Goal: Find specific page/section: Find specific page/section

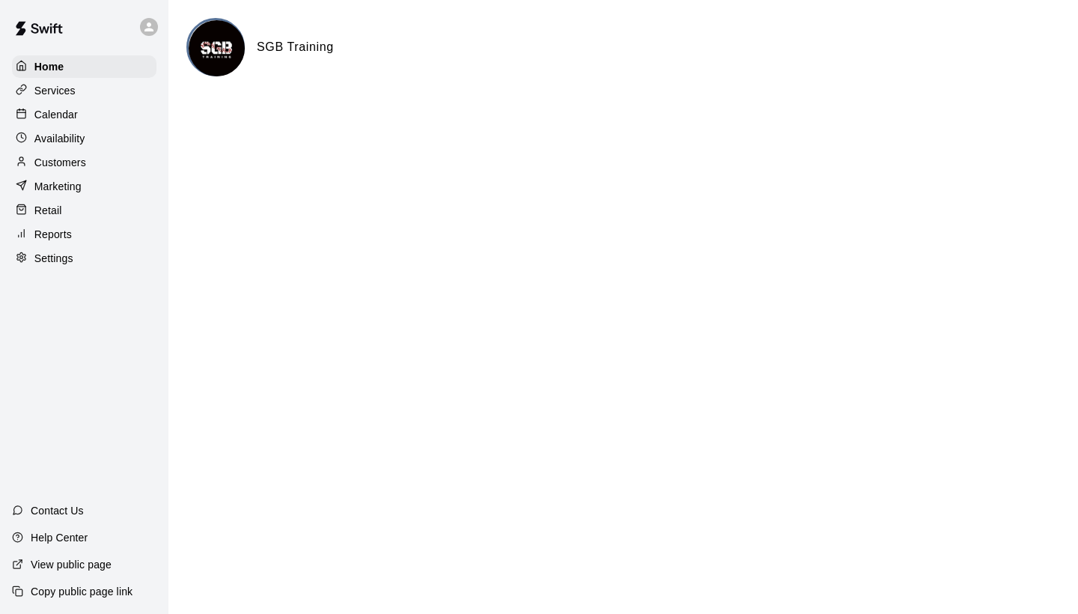
click at [46, 109] on p "Calendar" at bounding box center [55, 114] width 43 height 15
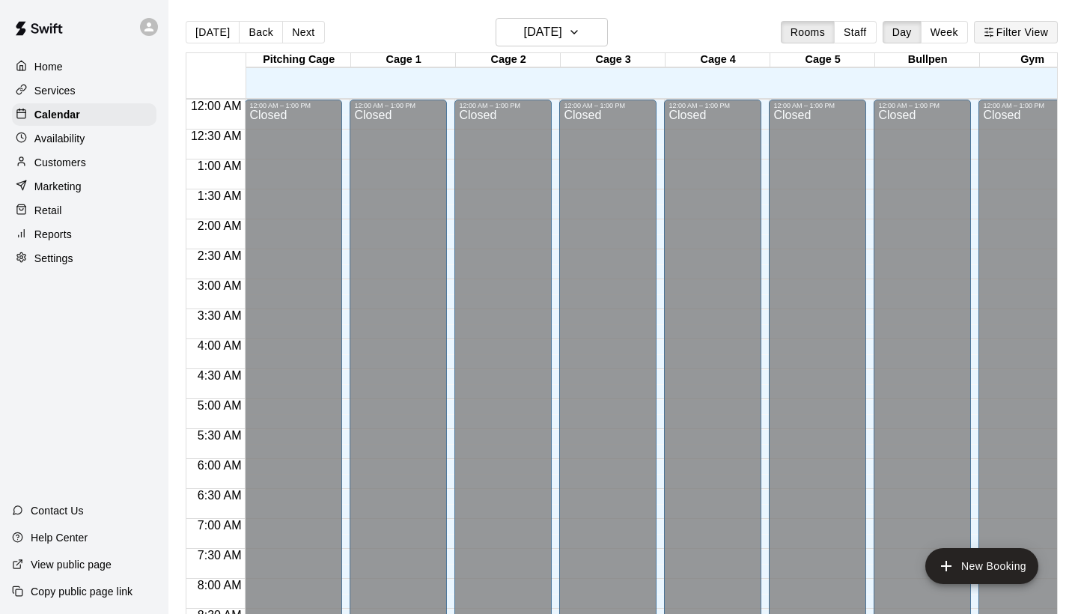
scroll to position [862, 0]
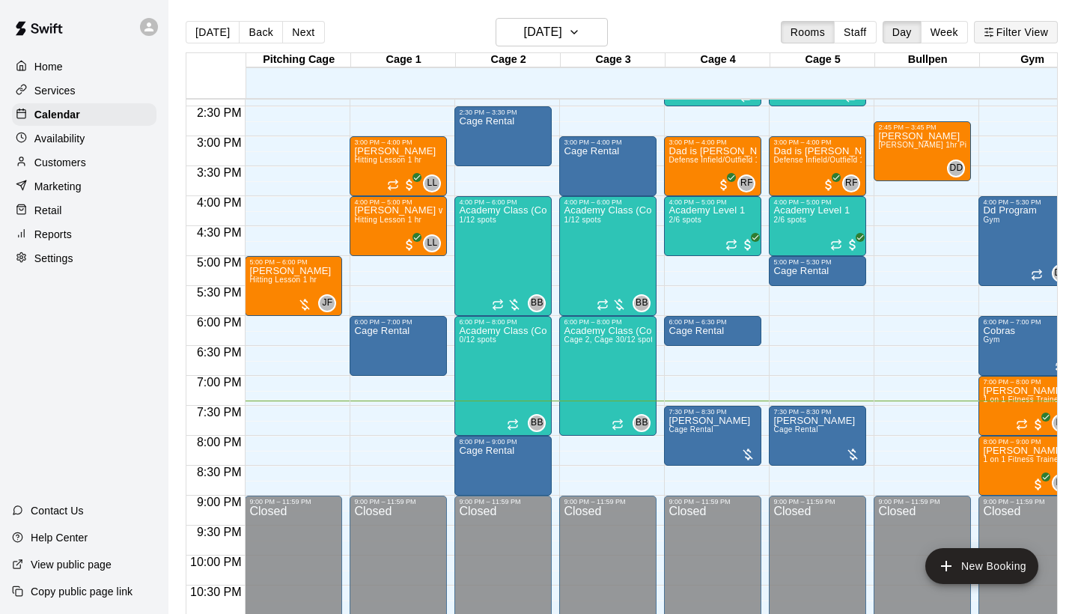
click at [997, 37] on button "Filter View" at bounding box center [1016, 32] width 84 height 22
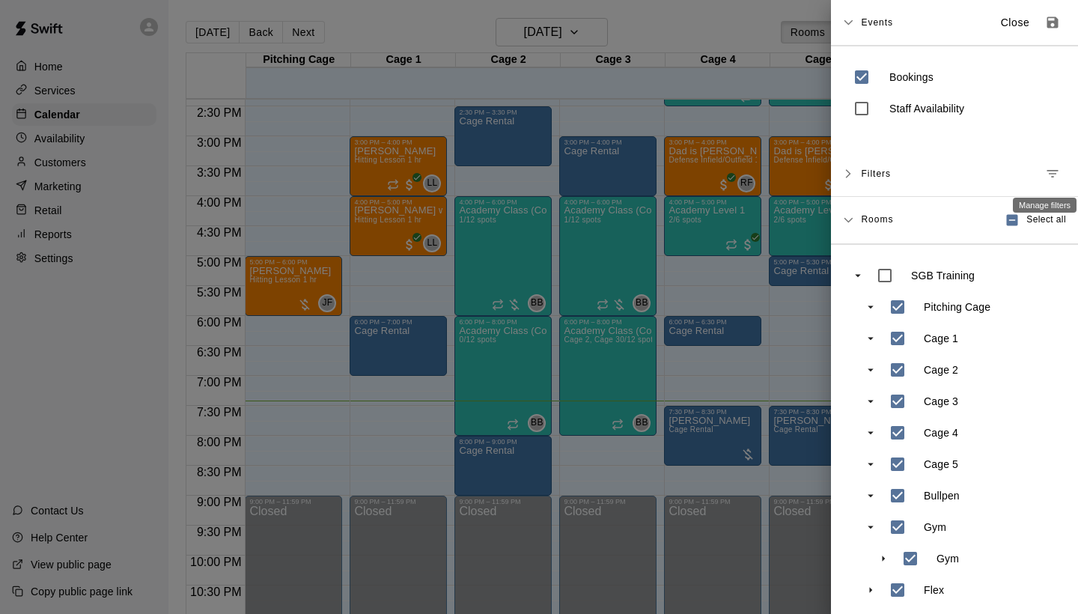
click at [1047, 177] on icon "Manage filters" at bounding box center [1052, 173] width 15 height 15
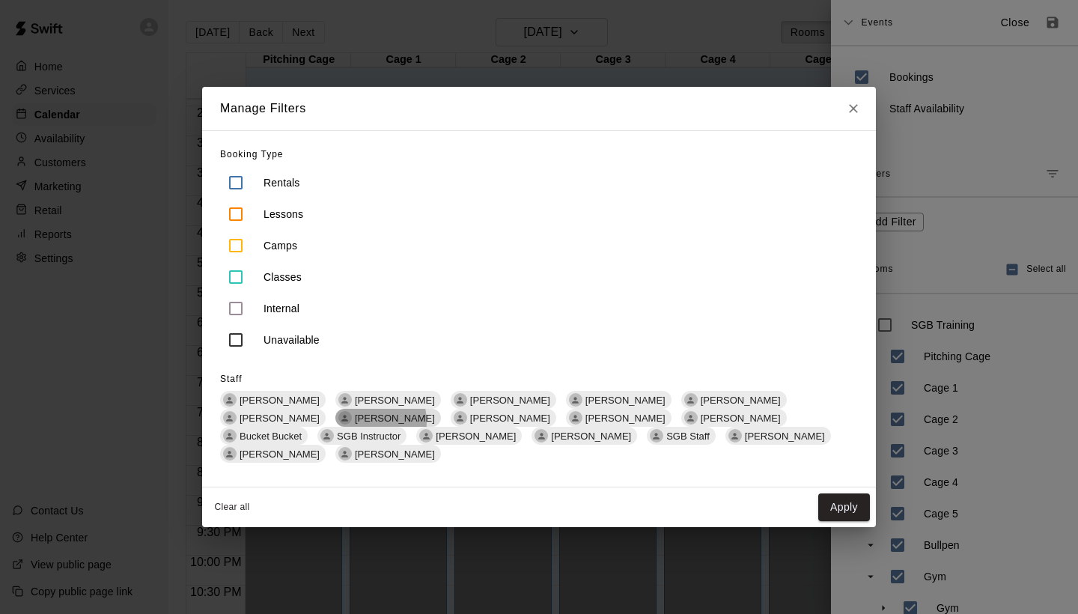
click at [349, 424] on span "[PERSON_NAME]" at bounding box center [395, 418] width 92 height 11
click at [835, 503] on button "Apply" at bounding box center [844, 507] width 52 height 28
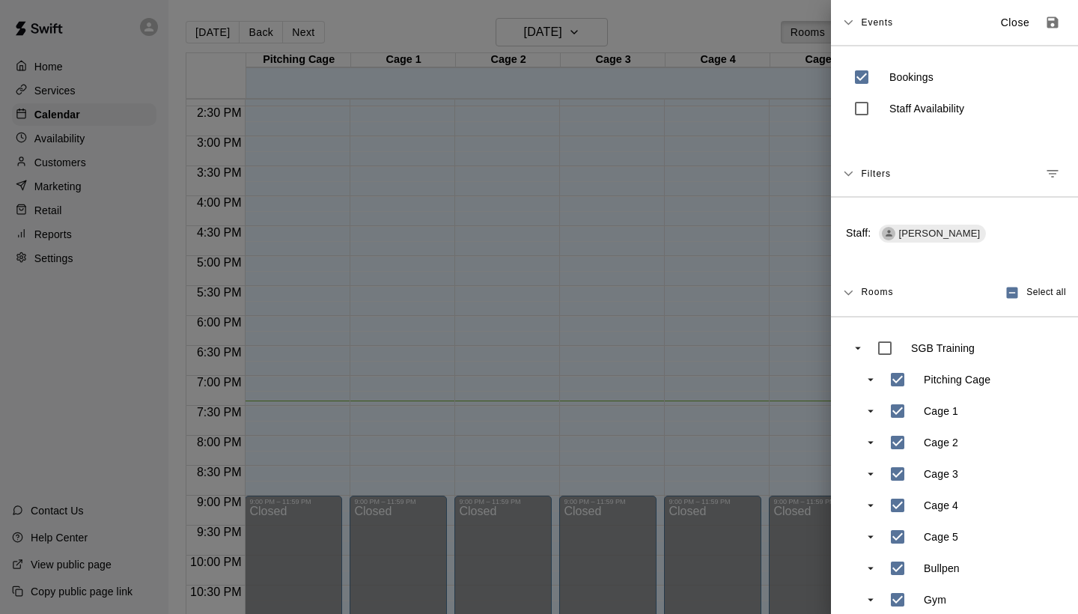
click at [429, 25] on div at bounding box center [539, 307] width 1078 height 614
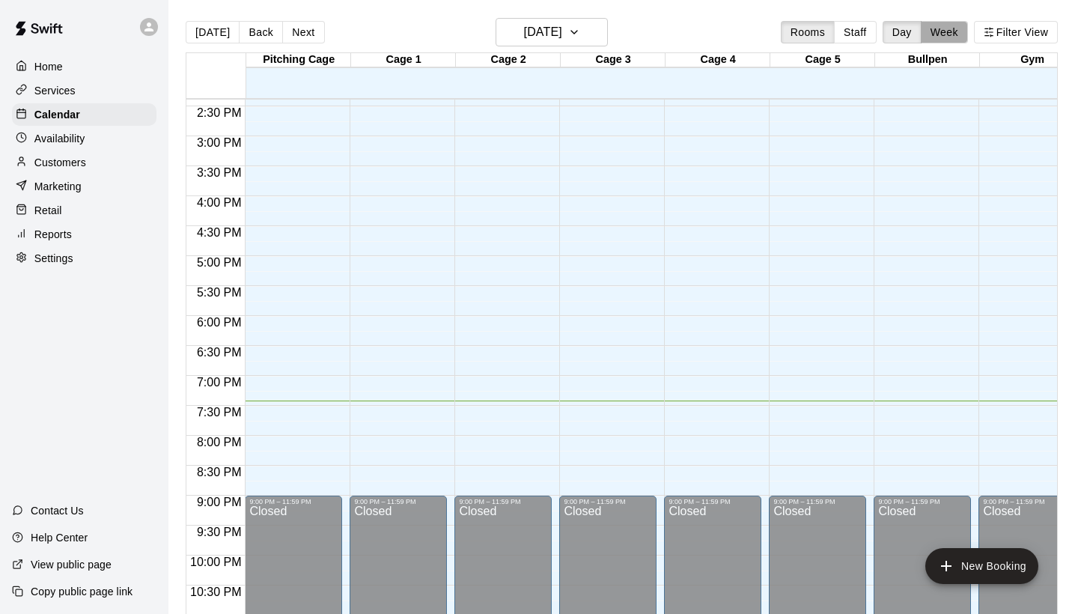
click at [943, 35] on button "Week" at bounding box center [944, 32] width 47 height 22
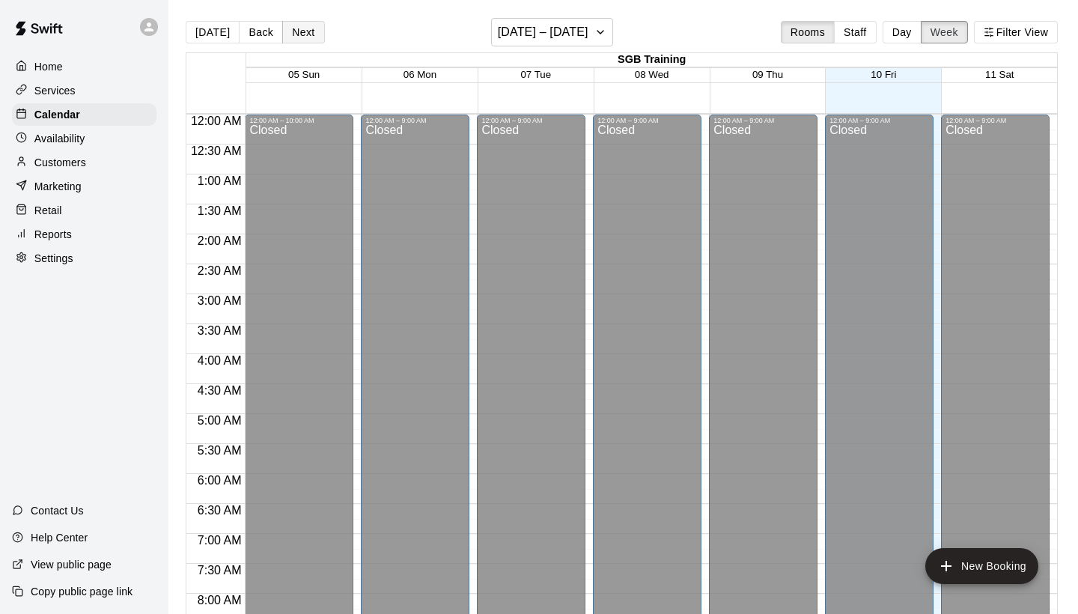
scroll to position [0, 0]
click at [254, 36] on button "Back" at bounding box center [261, 32] width 44 height 22
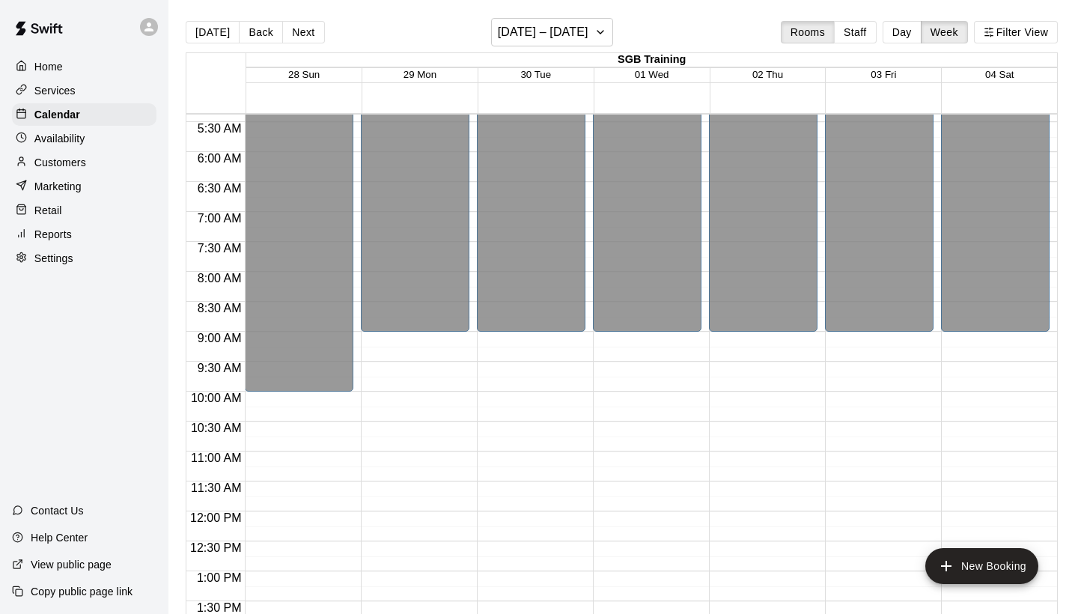
scroll to position [255, 0]
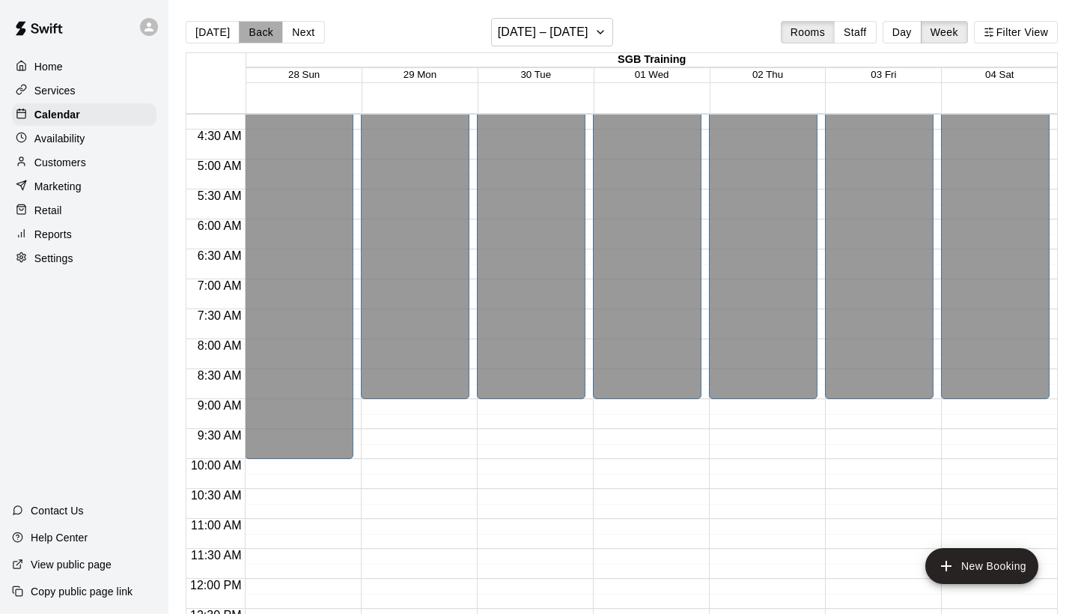
click at [267, 31] on button "Back" at bounding box center [261, 32] width 44 height 22
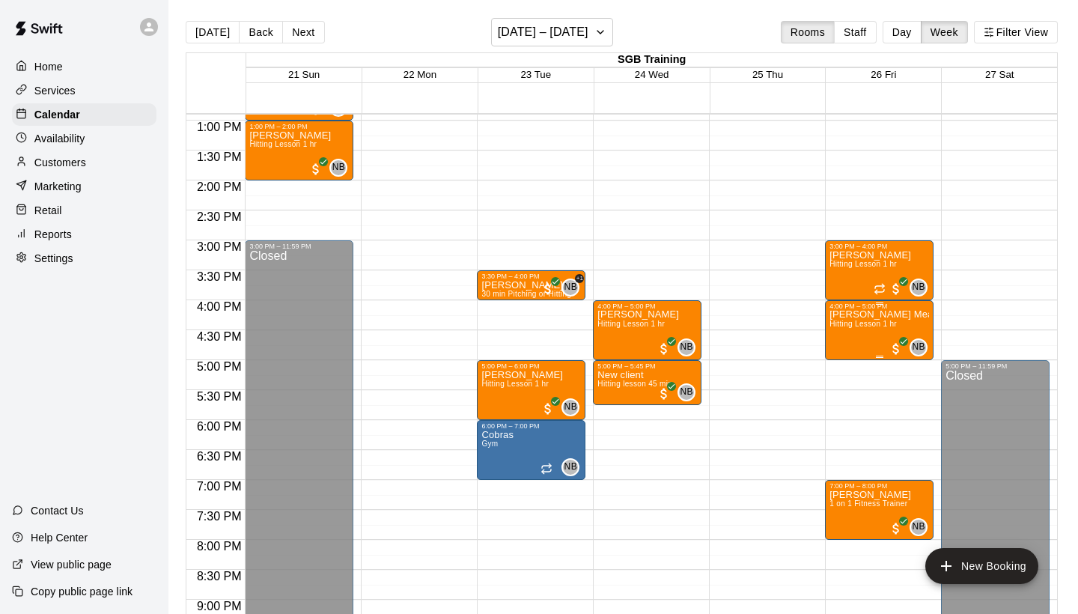
scroll to position [775, 0]
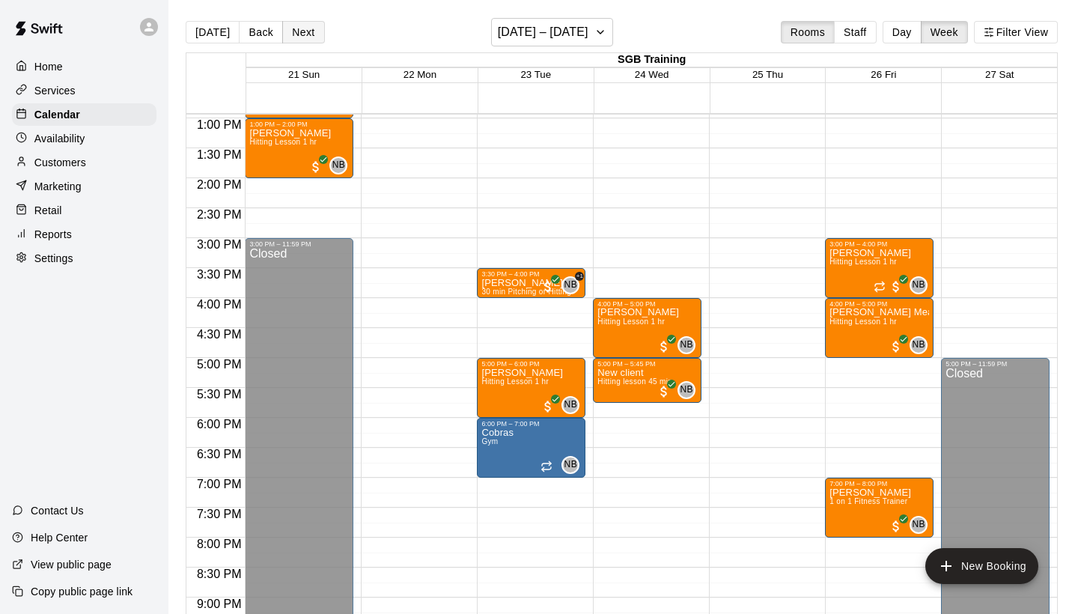
click at [302, 35] on button "Next" at bounding box center [303, 32] width 42 height 22
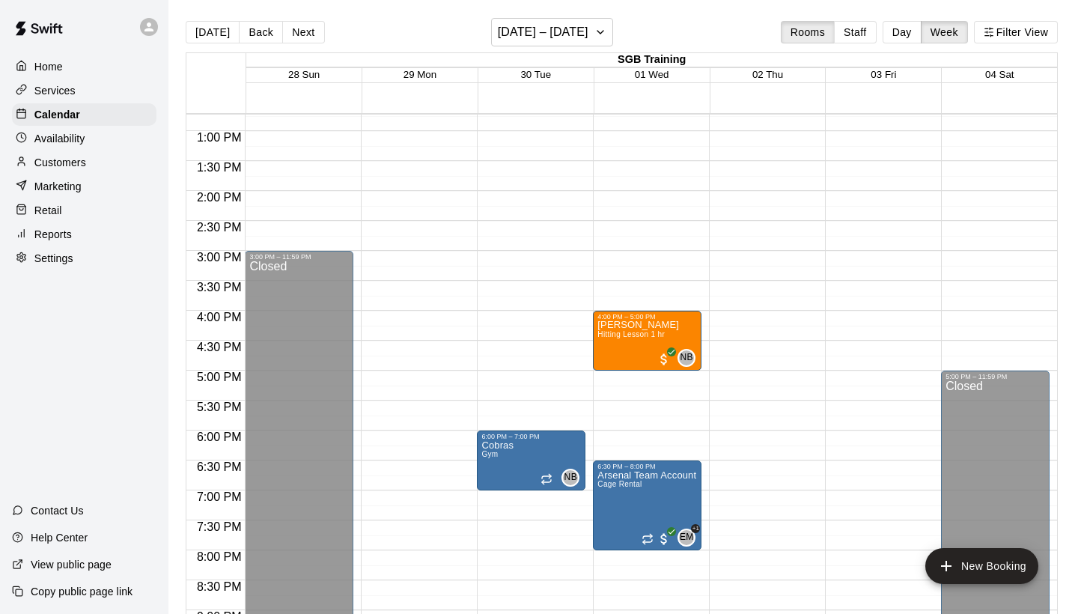
scroll to position [785, 0]
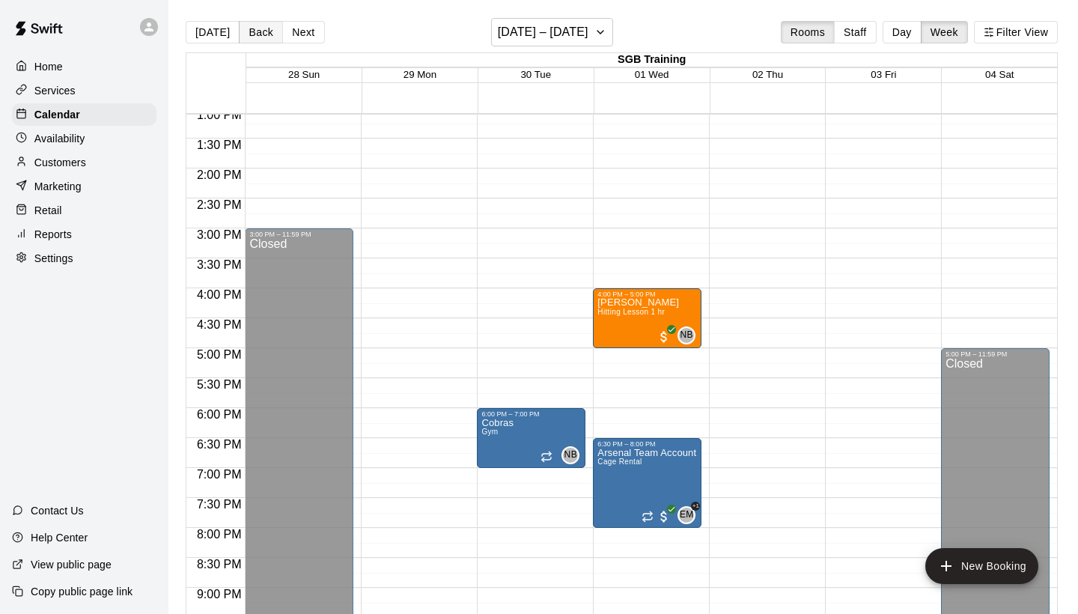
click at [261, 34] on button "Back" at bounding box center [261, 32] width 44 height 22
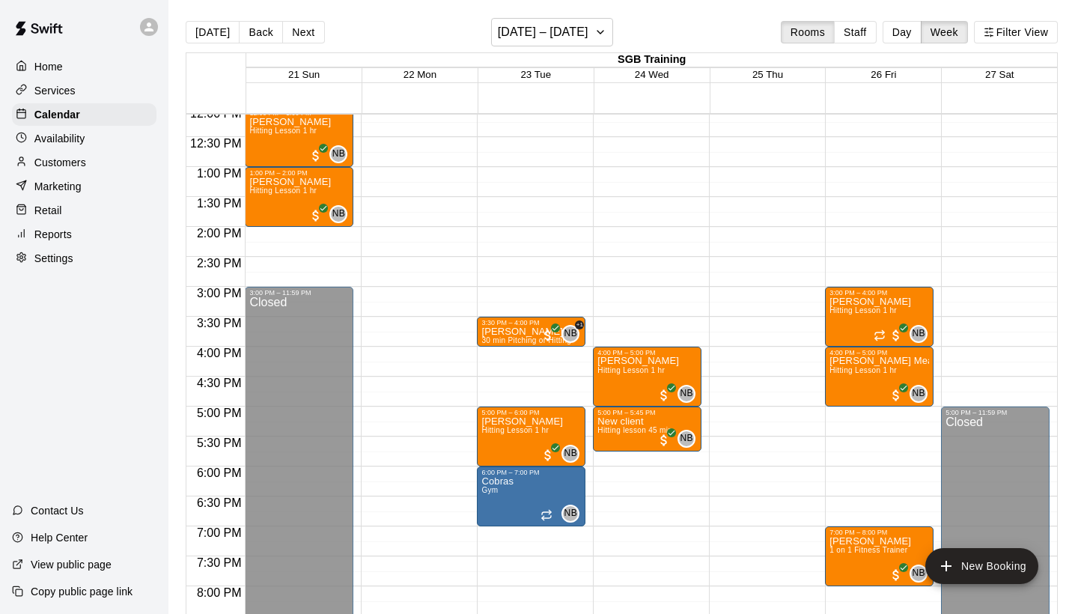
scroll to position [733, 0]
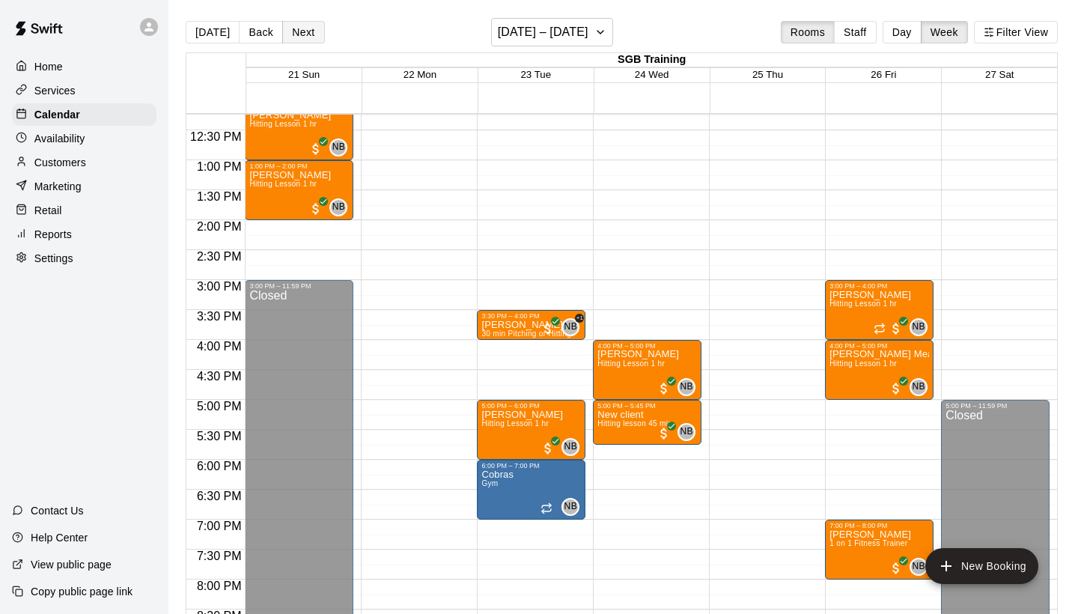
click at [310, 34] on button "Next" at bounding box center [303, 32] width 42 height 22
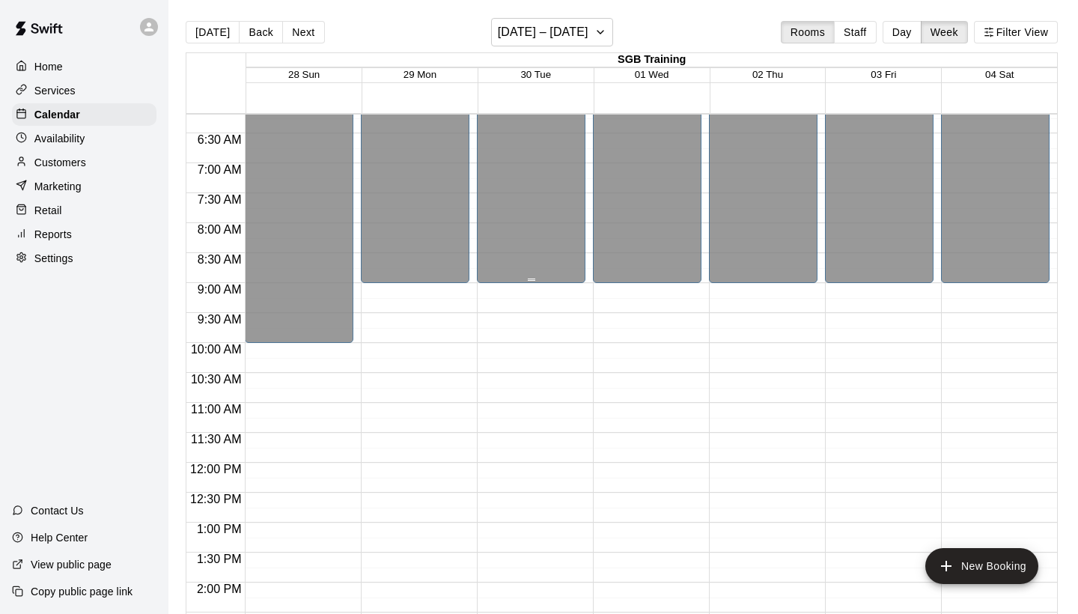
scroll to position [353, 0]
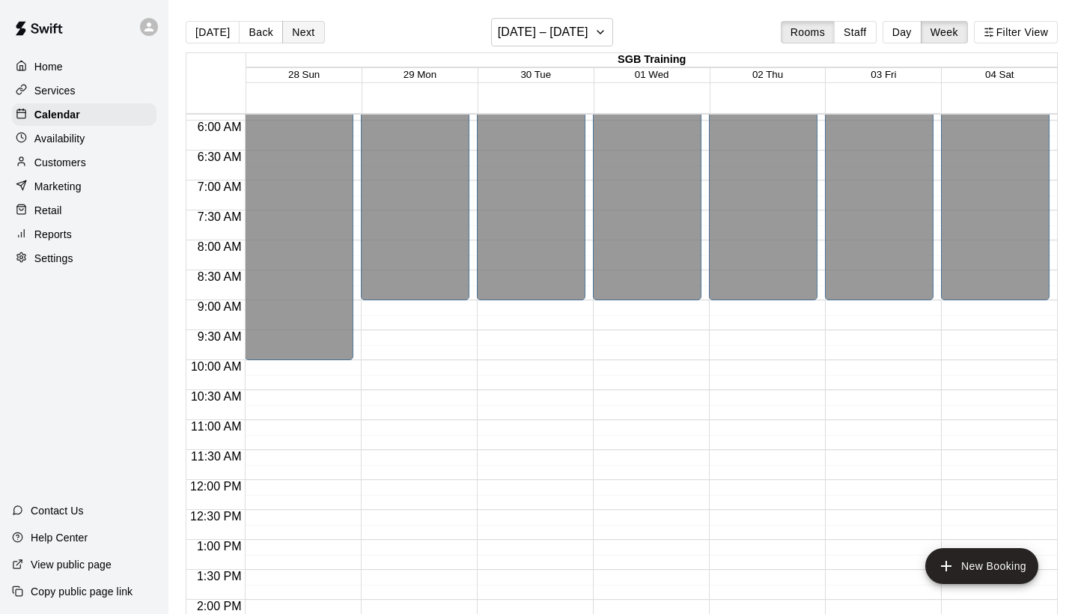
click at [302, 31] on button "Next" at bounding box center [303, 32] width 42 height 22
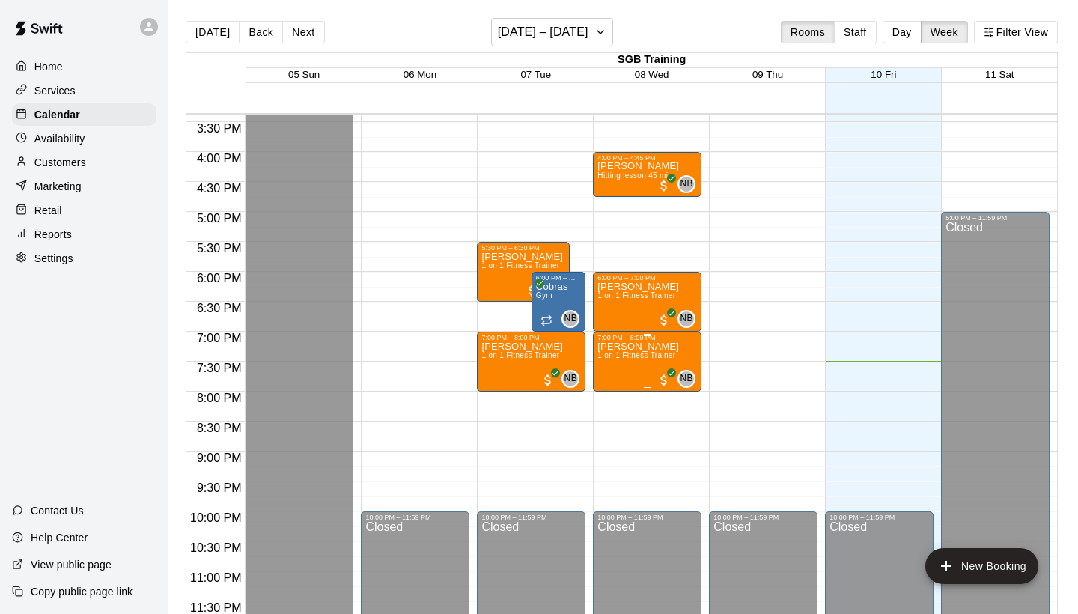
scroll to position [814, 0]
